Goal: Transaction & Acquisition: Purchase product/service

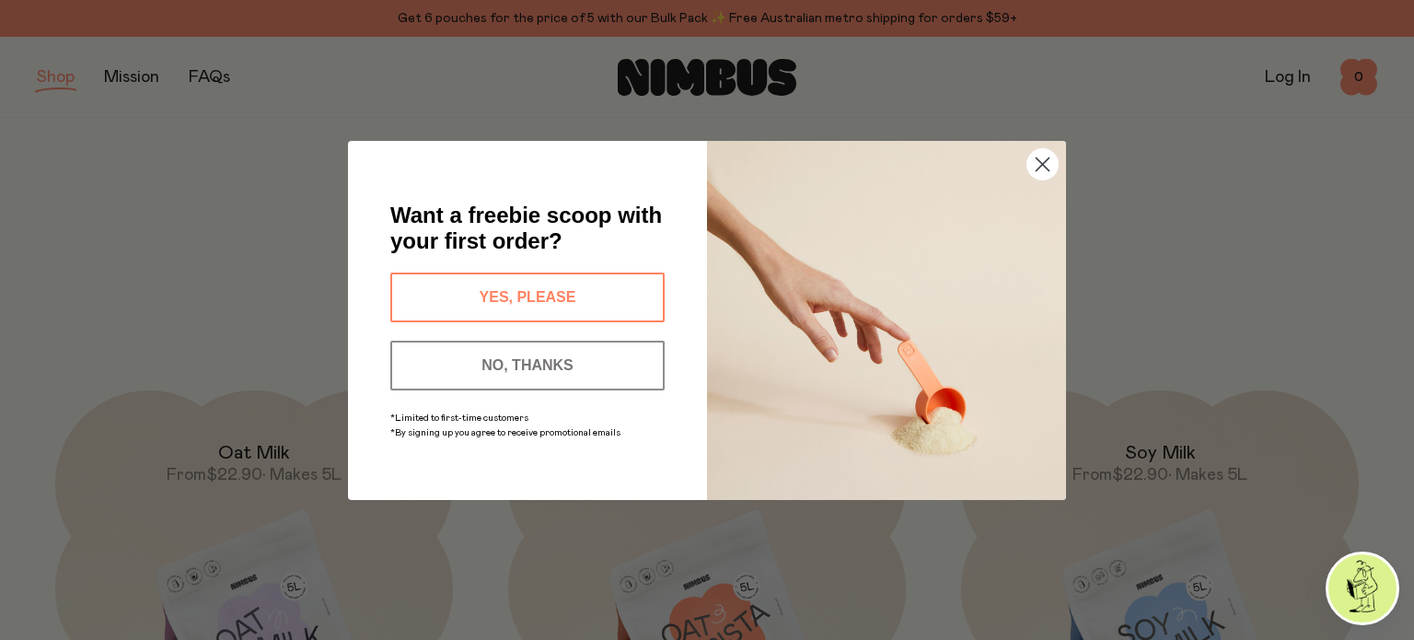
click at [533, 296] on button "YES, PLEASE" at bounding box center [527, 297] width 274 height 50
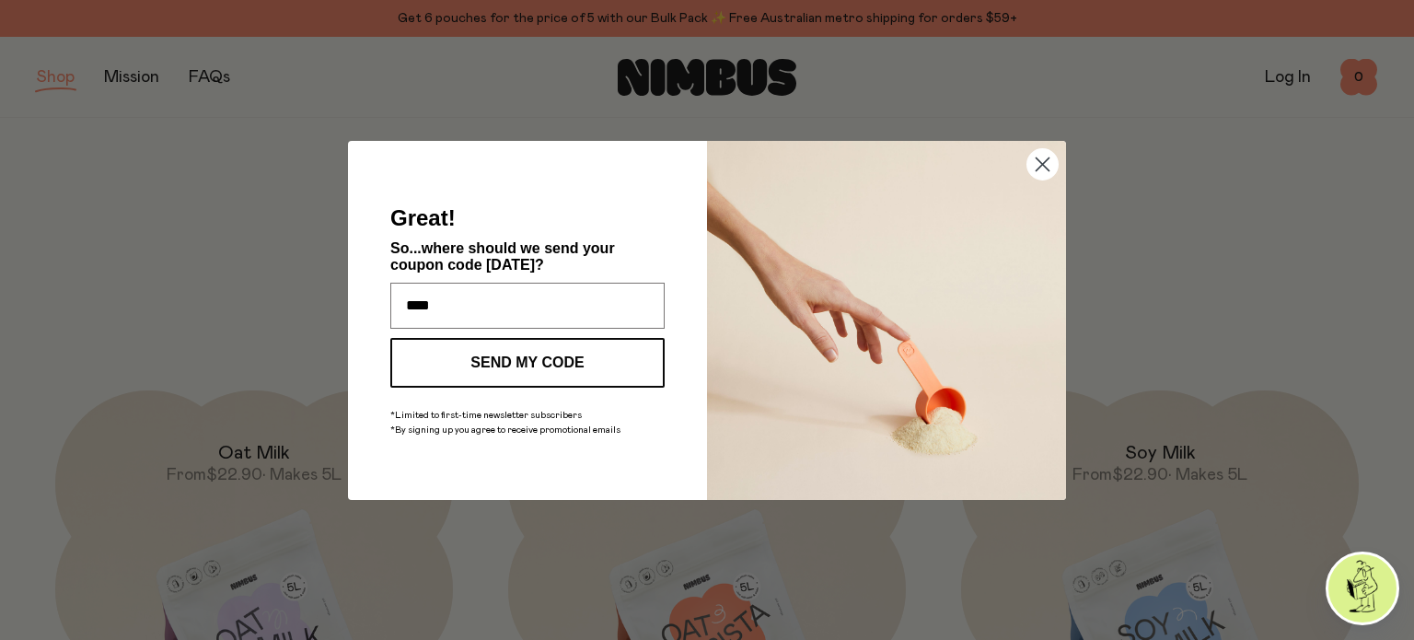
type input "**********"
click at [534, 364] on button "SEND MY CODE" at bounding box center [527, 363] width 274 height 50
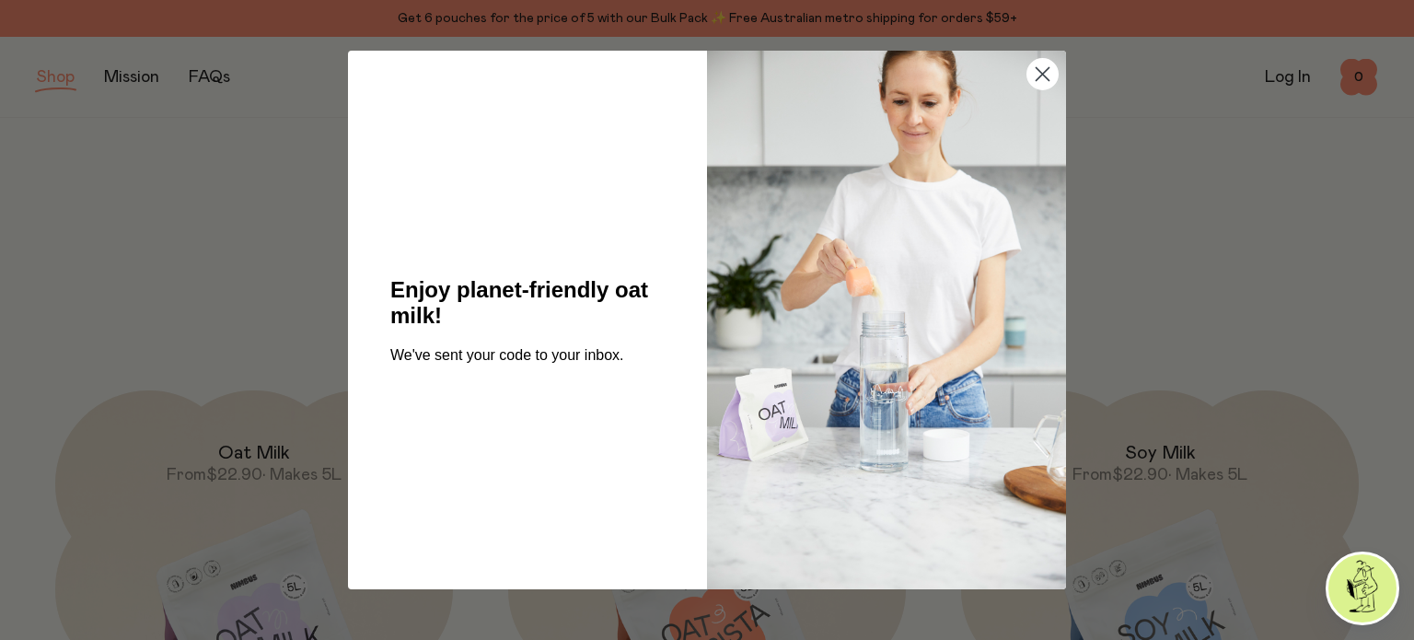
click at [1037, 75] on circle "Close dialog" at bounding box center [1042, 74] width 30 height 30
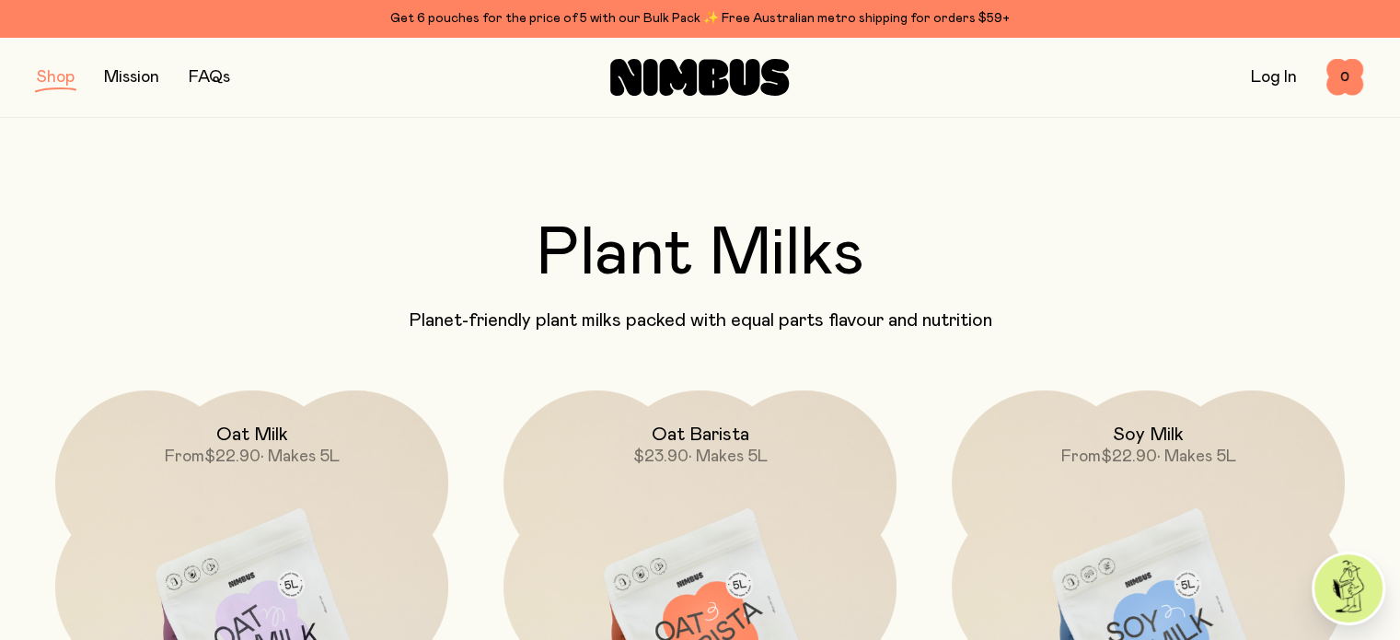
click at [622, 18] on div "Get 6 pouches for the price of 5 with our Bulk Pack ✨ Free Australian metro shi…" at bounding box center [700, 18] width 1326 height 22
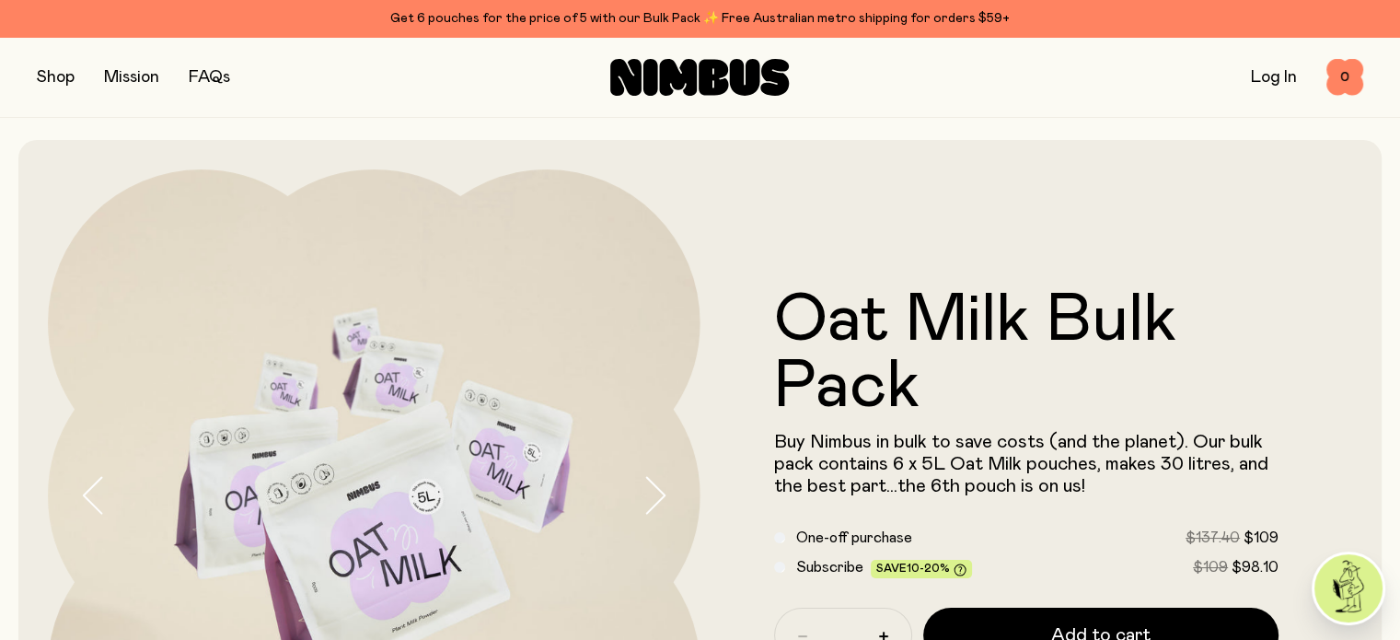
click at [59, 80] on button "button" at bounding box center [56, 77] width 38 height 26
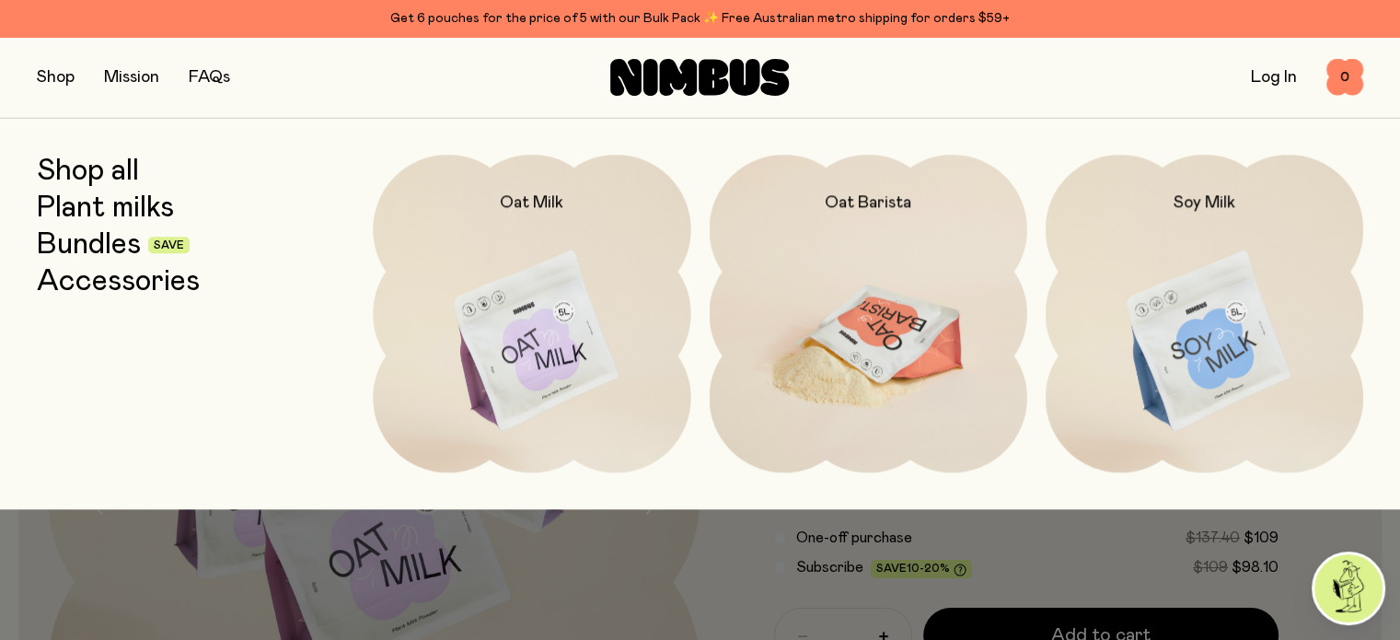
click at [839, 290] on img at bounding box center [869, 342] width 318 height 374
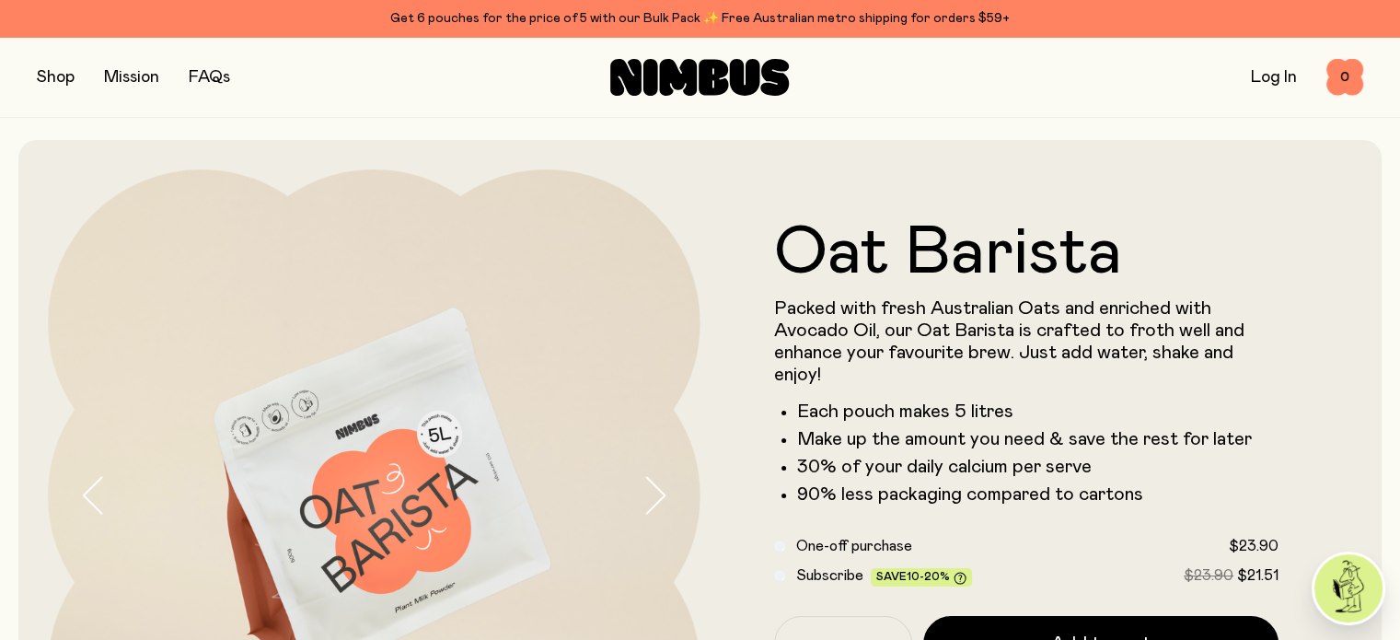
click at [570, 19] on div "Get 6 pouches for the price of 5 with our Bulk Pack ✨ Free Australian metro shi…" at bounding box center [700, 18] width 1326 height 22
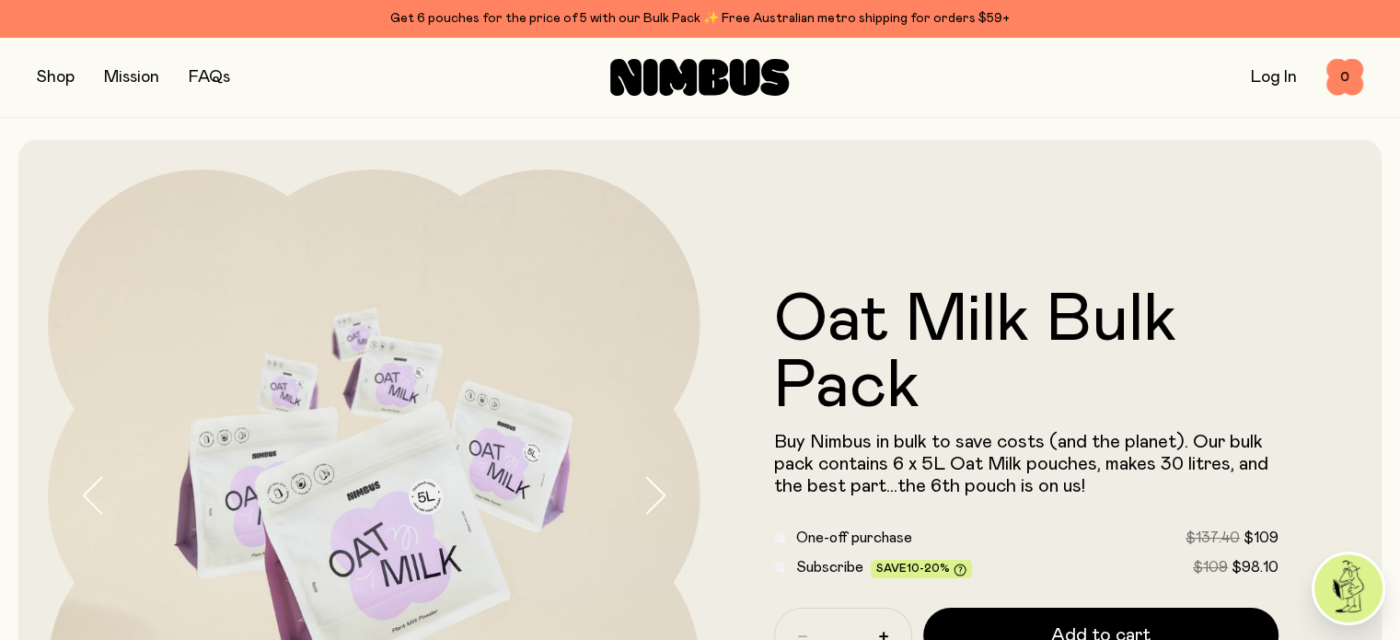
click at [69, 80] on button "button" at bounding box center [56, 77] width 38 height 26
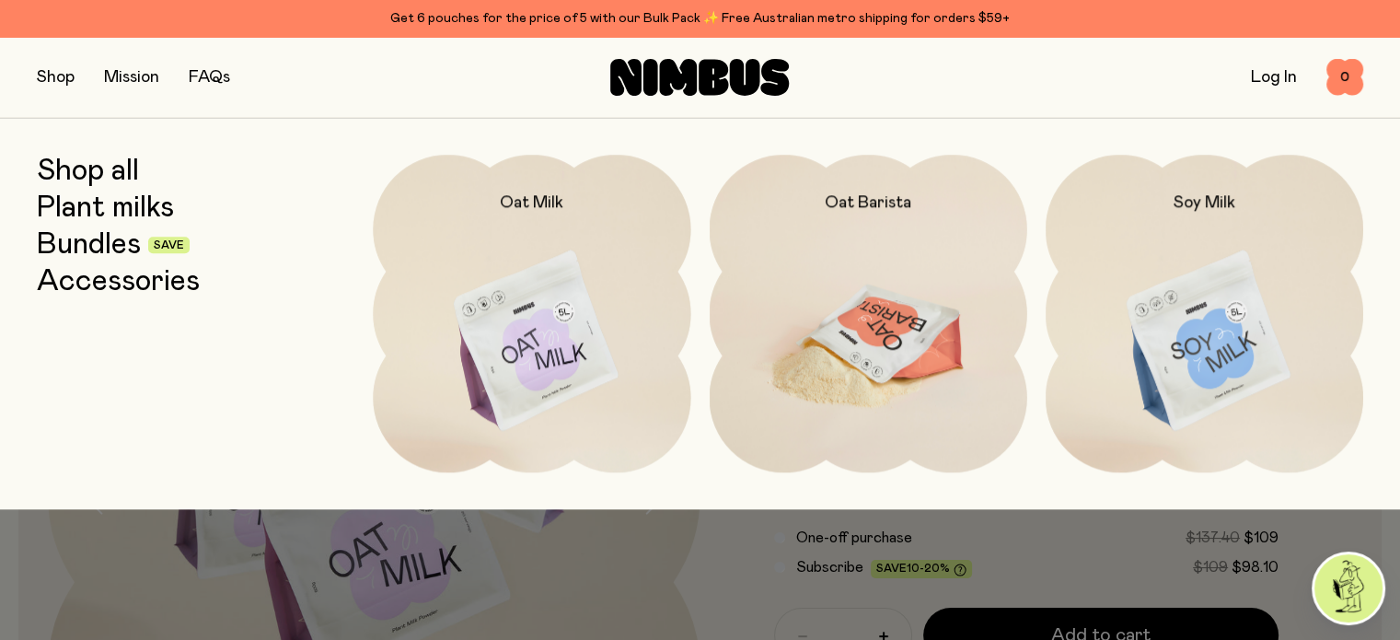
click at [874, 376] on img at bounding box center [869, 342] width 318 height 374
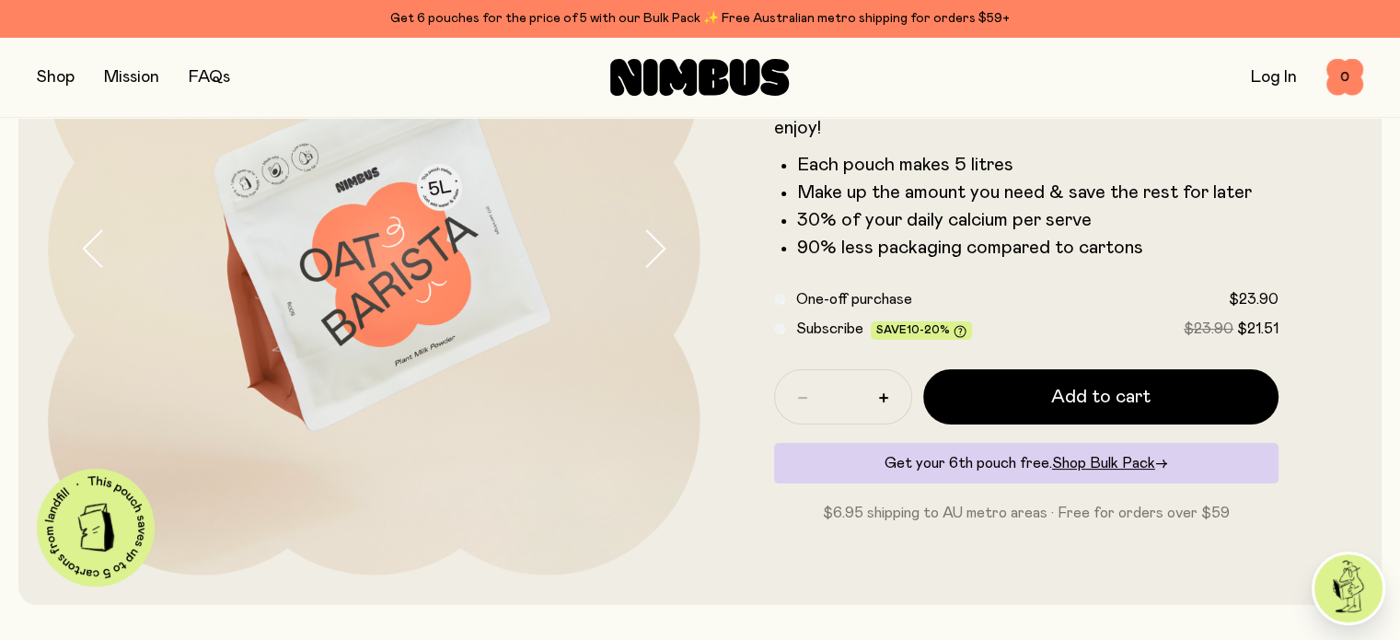
scroll to position [276, 0]
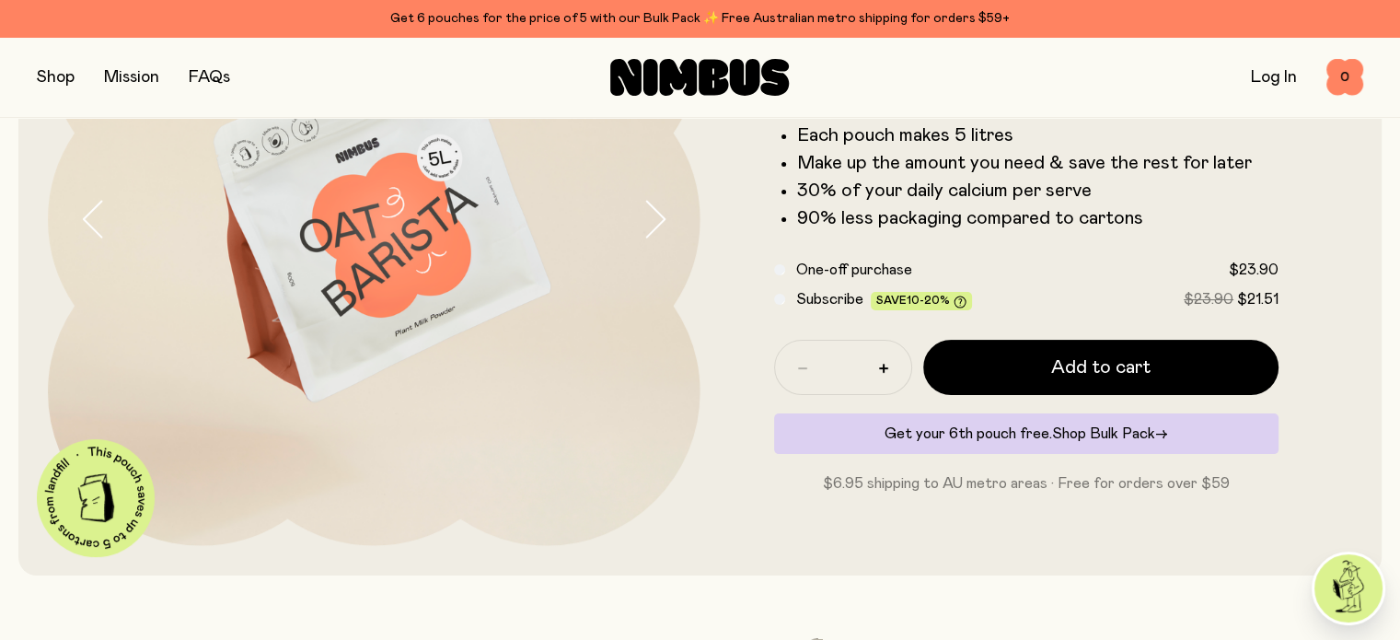
click at [1085, 437] on span "Shop Bulk Pack" at bounding box center [1103, 433] width 103 height 15
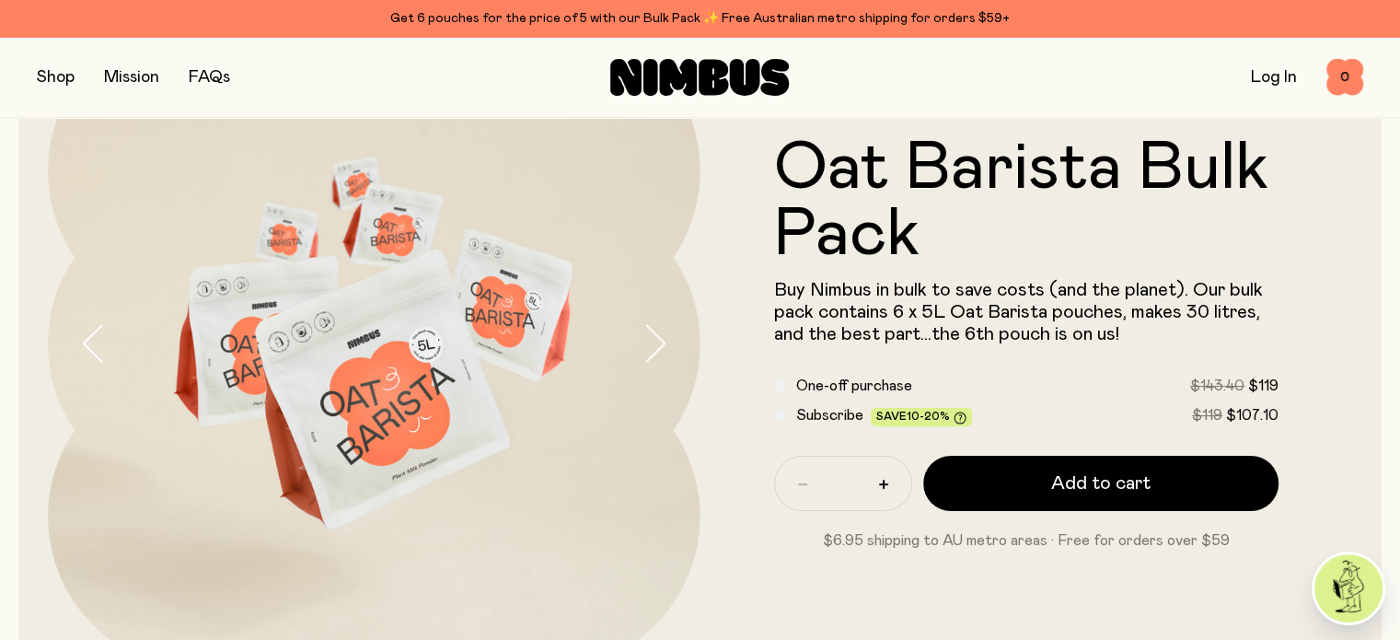
scroll to position [184, 0]
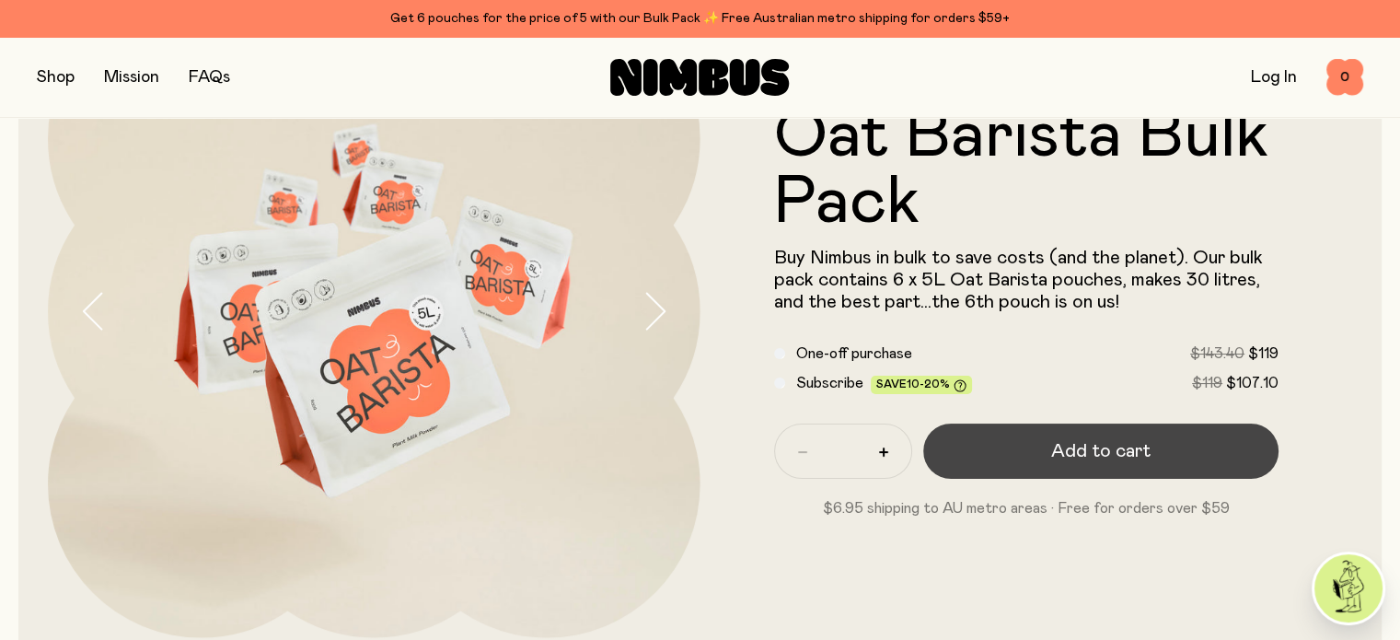
click at [1093, 458] on span "Add to cart" at bounding box center [1100, 451] width 99 height 26
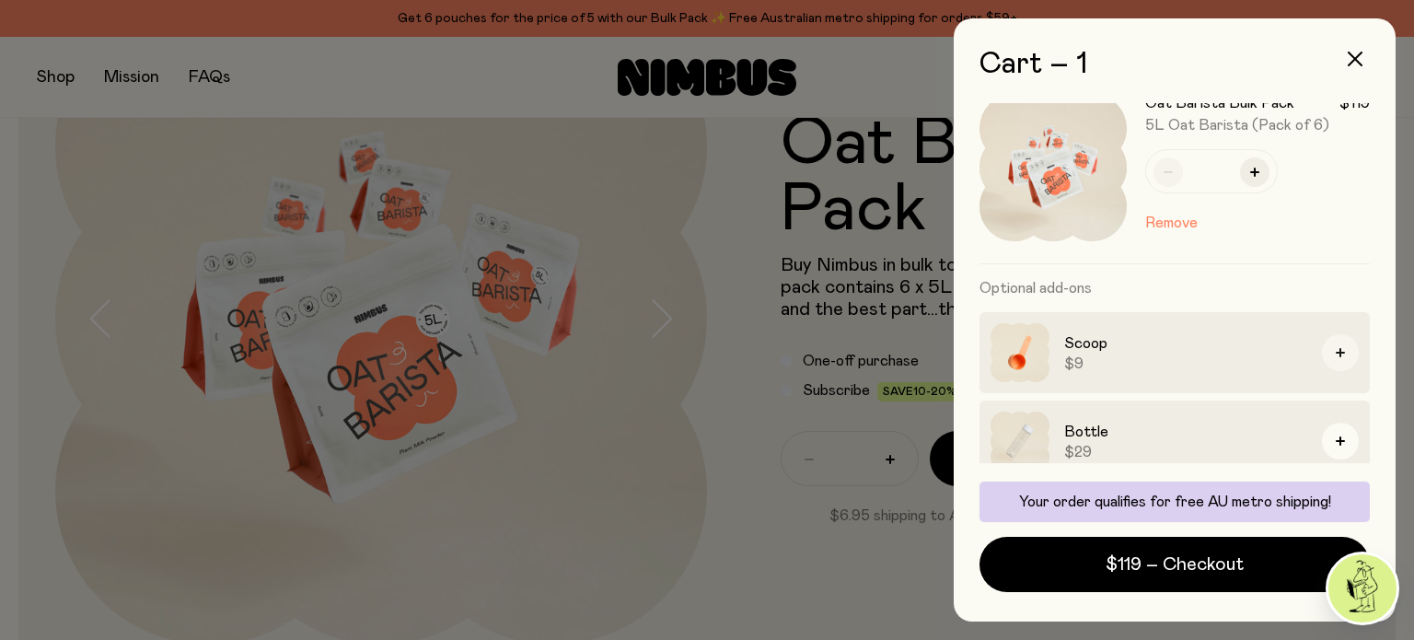
scroll to position [0, 0]
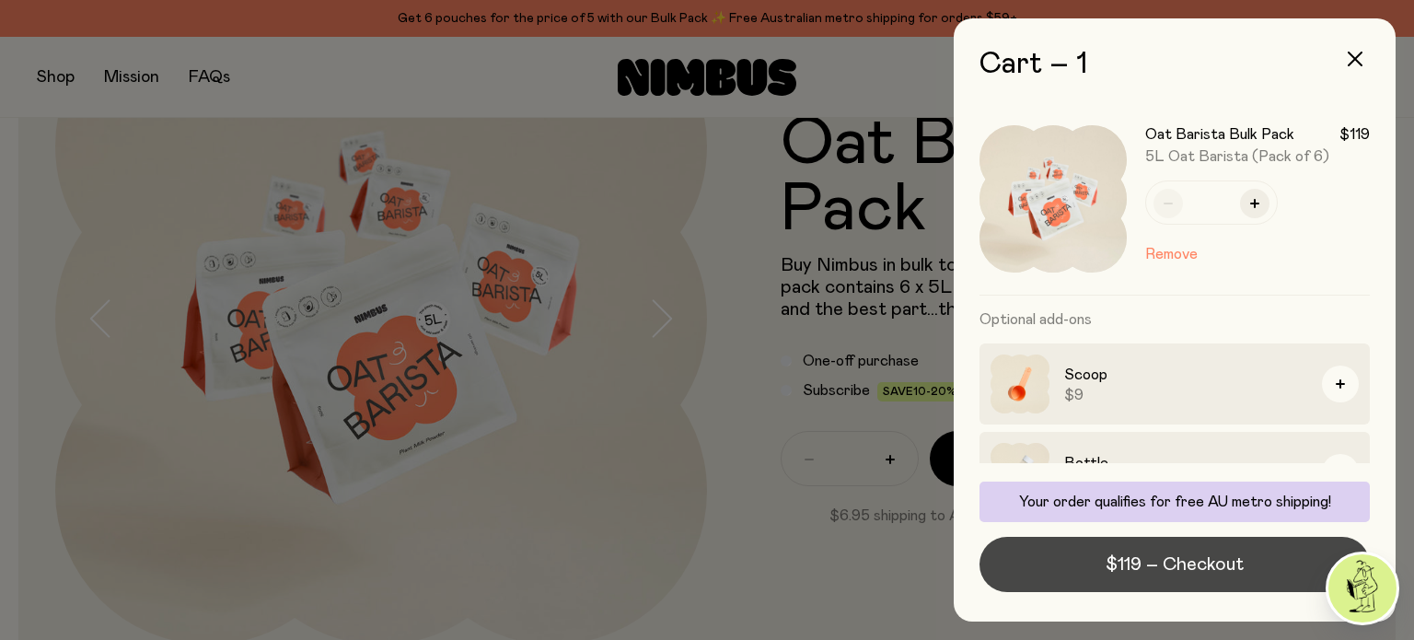
click at [1208, 556] on span "$119 – Checkout" at bounding box center [1174, 564] width 138 height 26
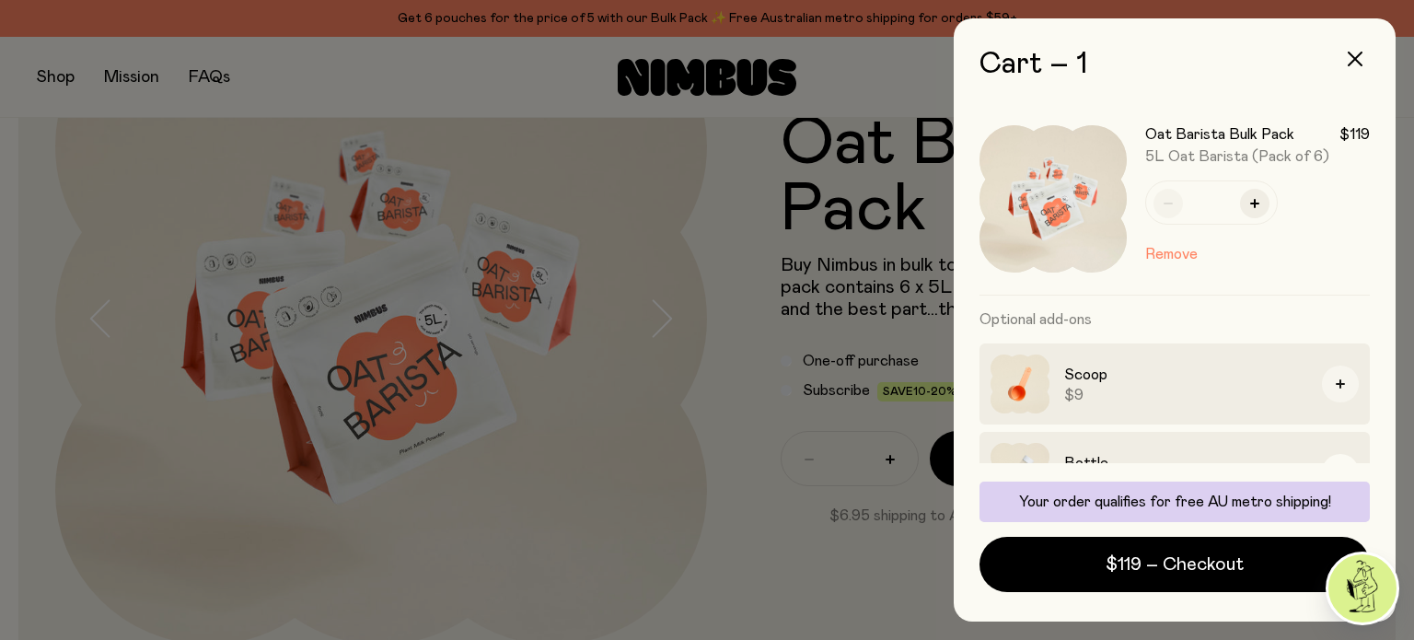
click at [1335, 381] on icon "button" at bounding box center [1339, 383] width 9 height 9
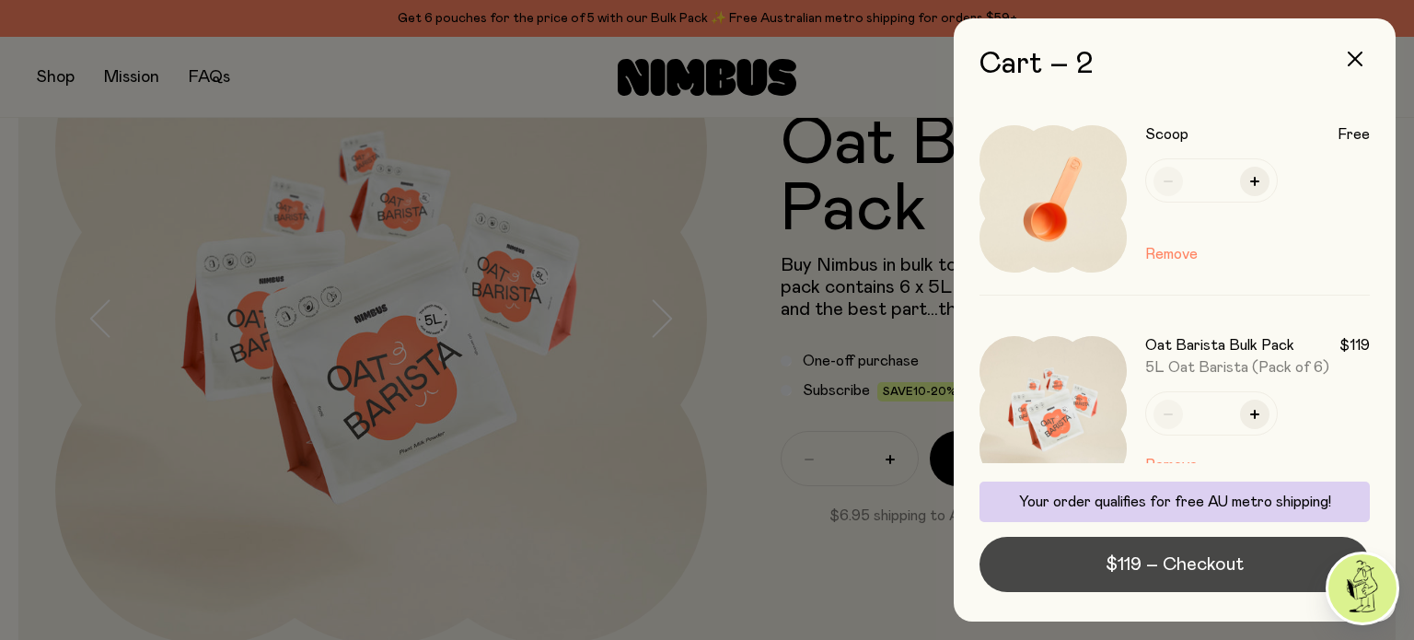
click at [1168, 564] on span "$119 – Checkout" at bounding box center [1174, 564] width 138 height 26
